Goal: Task Accomplishment & Management: Manage account settings

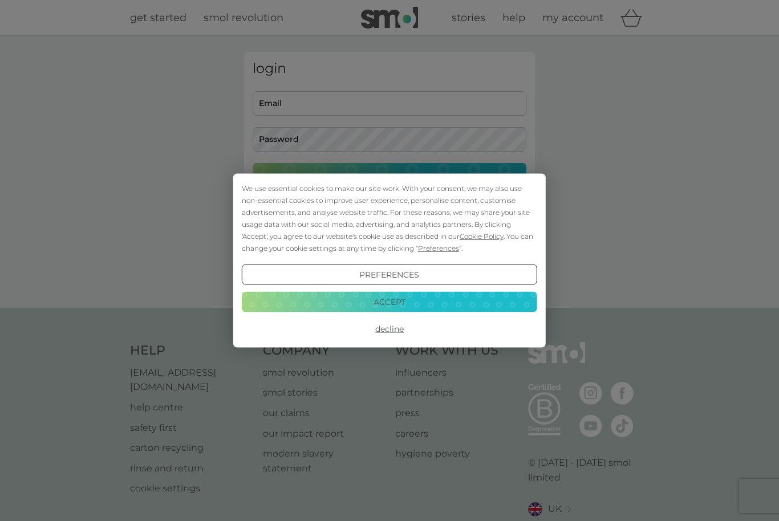
click at [394, 334] on button "Decline" at bounding box center [389, 329] width 295 height 21
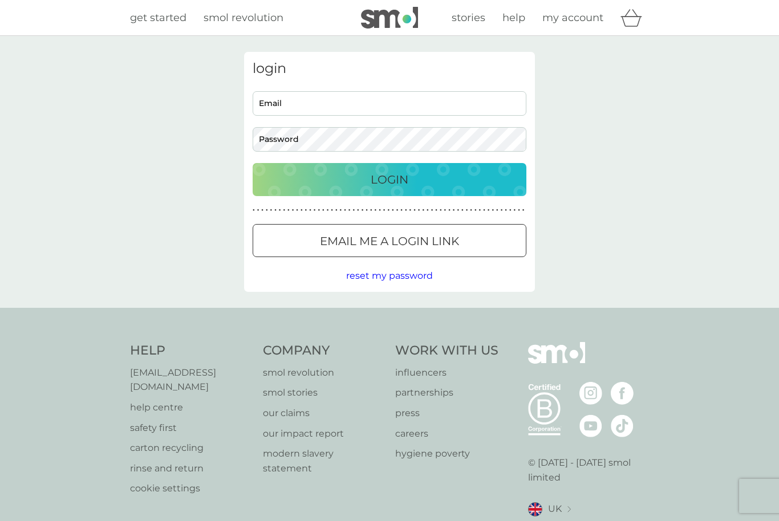
click at [318, 235] on div "Email me a login link" at bounding box center [389, 241] width 273 height 18
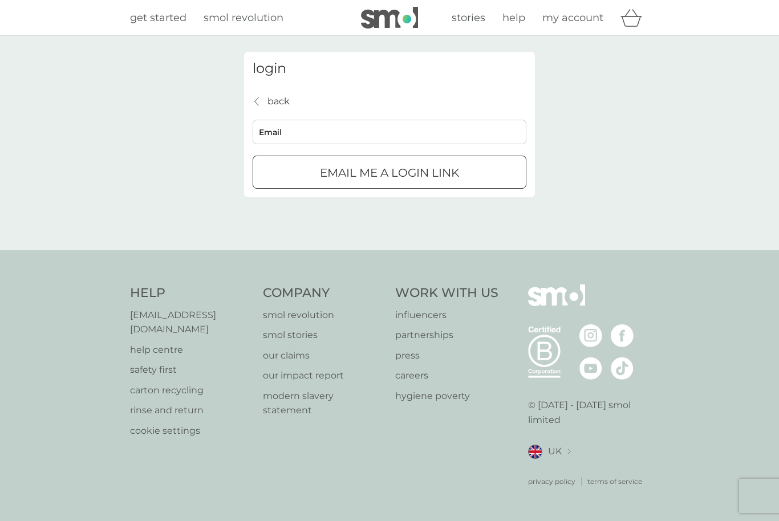
click at [287, 136] on input "Email" at bounding box center [390, 132] width 274 height 25
type input "helen.kendrick@live.co.uk"
click at [336, 170] on p "Email me a login link" at bounding box center [389, 173] width 139 height 18
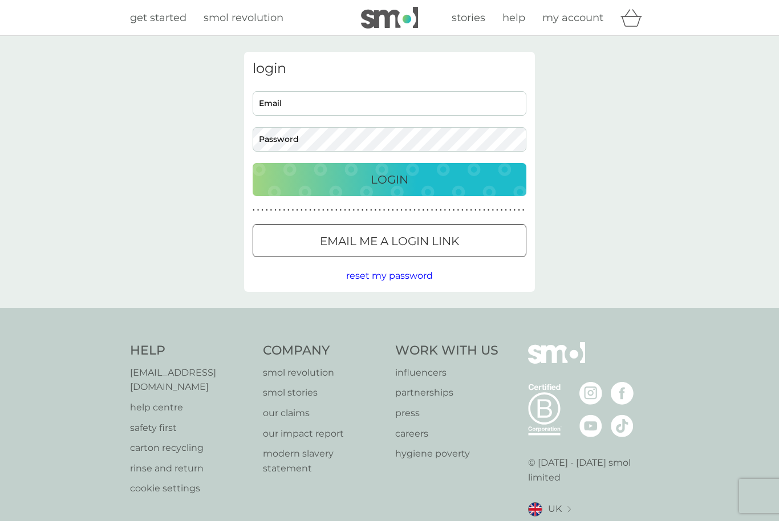
click at [359, 237] on p "Email me a login link" at bounding box center [389, 241] width 139 height 18
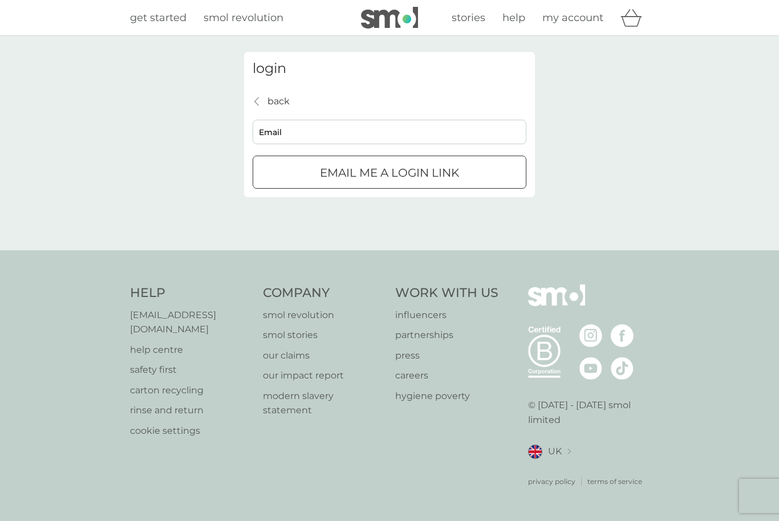
click at [290, 130] on input "Email" at bounding box center [390, 132] width 274 height 25
type input "[PERSON_NAME][EMAIL_ADDRESS][PERSON_NAME][DOMAIN_NAME]"
click at [367, 166] on p "Email me a login link" at bounding box center [389, 173] width 139 height 18
